Goal: Task Accomplishment & Management: Manage account settings

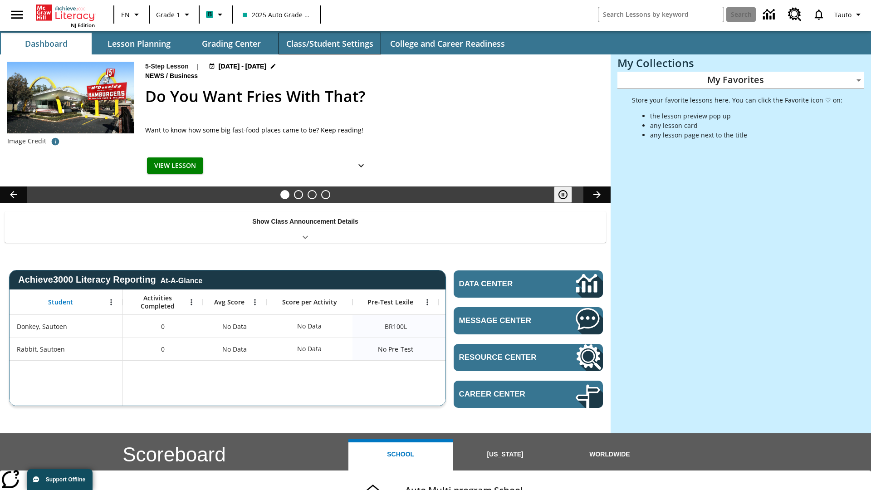
click at [329, 44] on button "Class/Student Settings" at bounding box center [329, 44] width 102 height 22
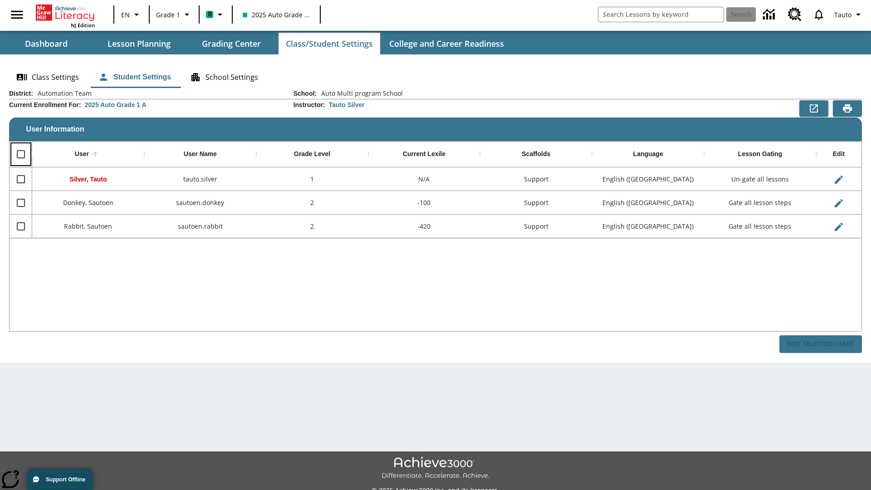
click at [20, 154] on input "Select all rows" at bounding box center [20, 154] width 19 height 19
checkbox input "true"
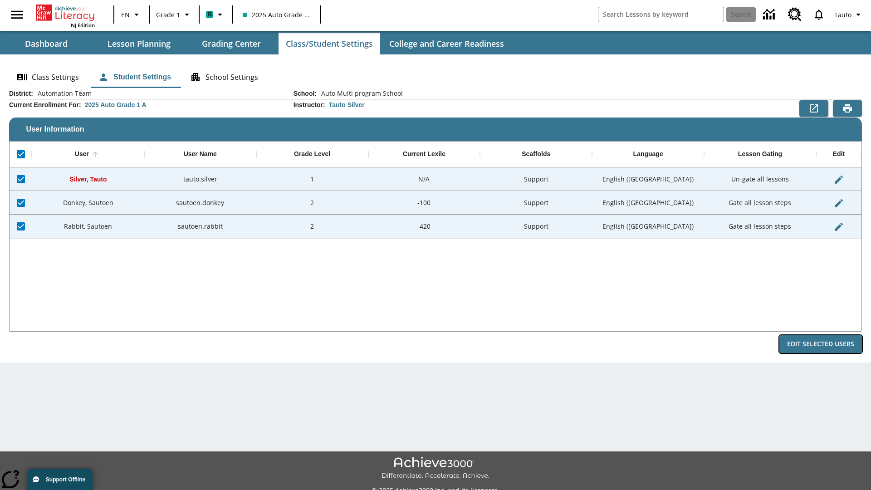
click at [820, 344] on button "Edit Selected Users" at bounding box center [820, 344] width 83 height 18
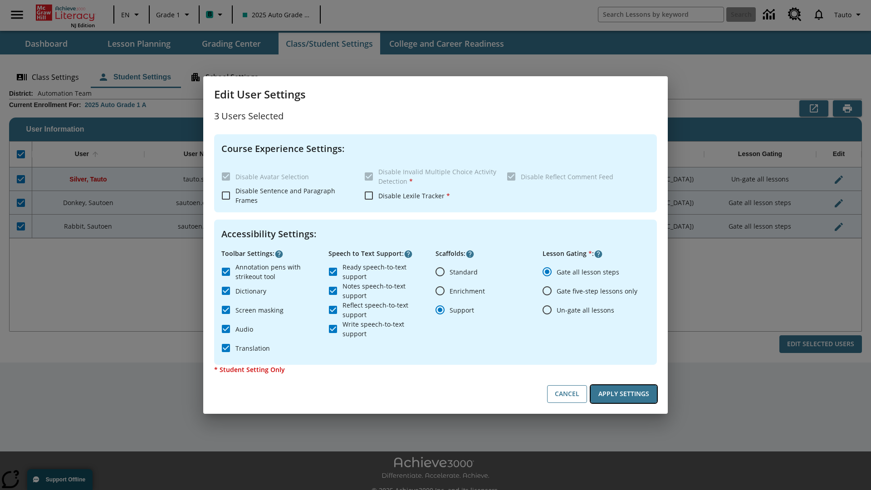
click at [623, 394] on button "Apply Settings" at bounding box center [623, 394] width 66 height 18
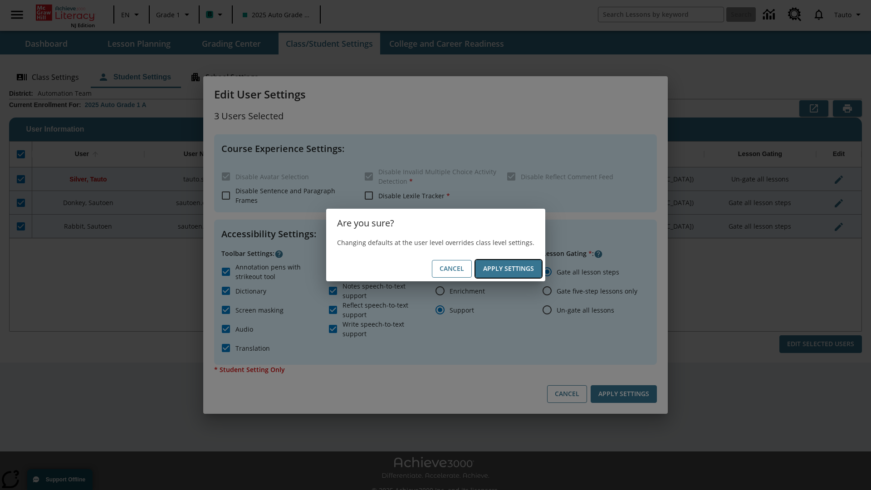
click at [508, 268] on button "Apply Settings" at bounding box center [508, 269] width 66 height 18
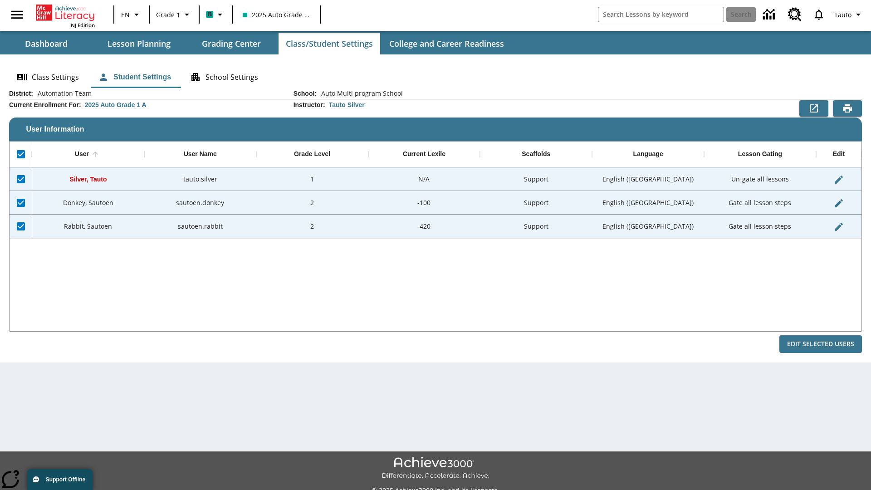
checkbox input "false"
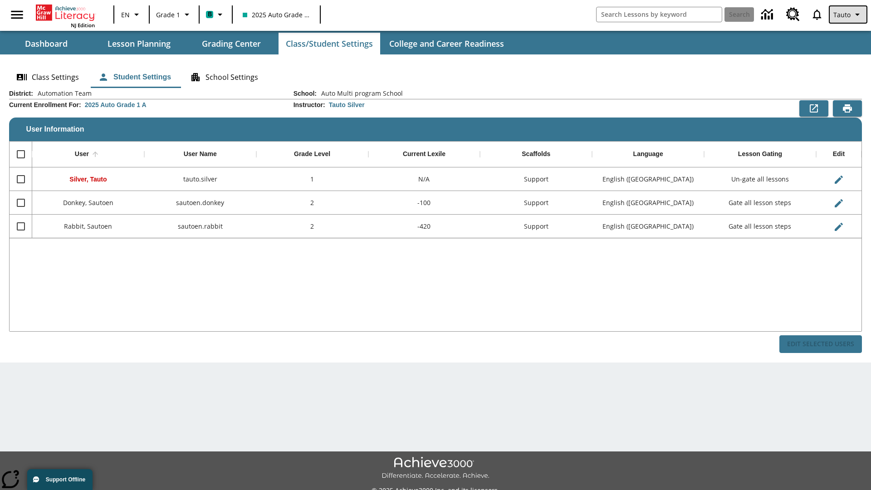
click at [848, 15] on span "Tauto" at bounding box center [841, 15] width 17 height 10
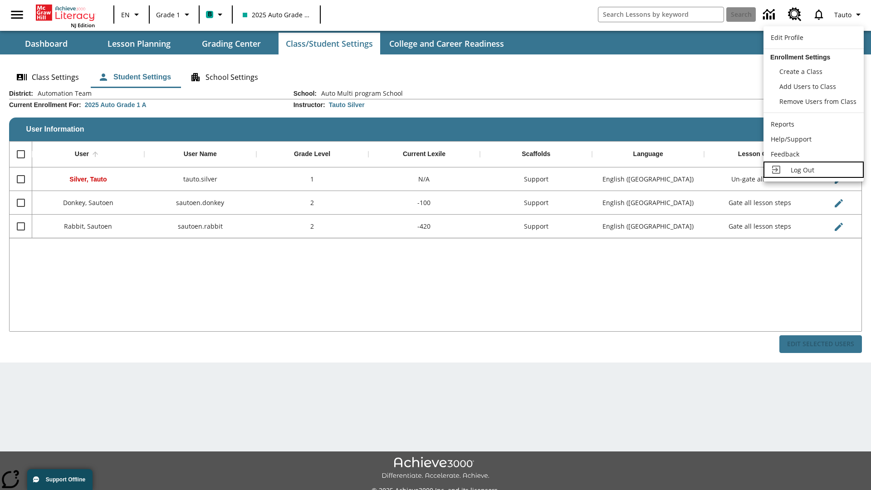
click at [813, 170] on span "Log Out" at bounding box center [802, 170] width 24 height 9
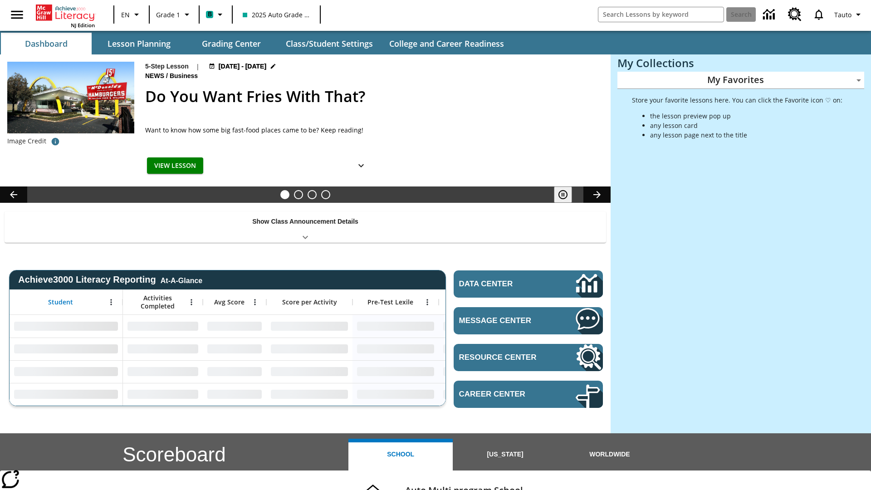
type input "-1"
